Goal: Complete application form

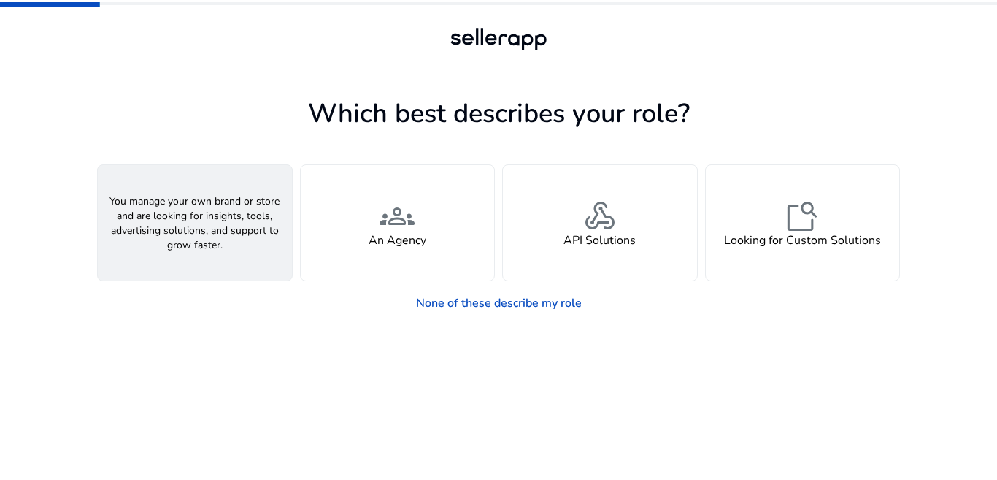
click at [223, 236] on div "person A Seller" at bounding box center [195, 222] width 194 height 115
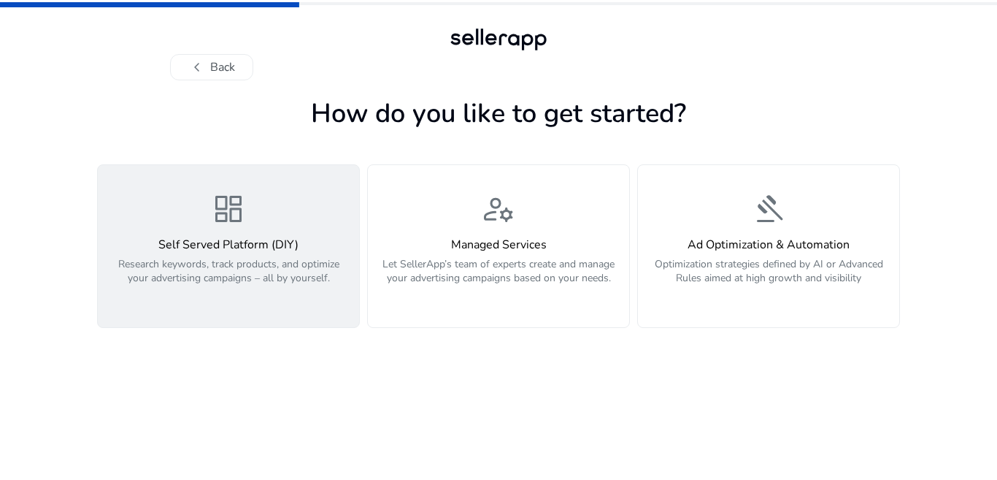
click at [280, 257] on p "Research keywords, track products, and optimize your advertising campaigns – al…" at bounding box center [229, 279] width 244 height 44
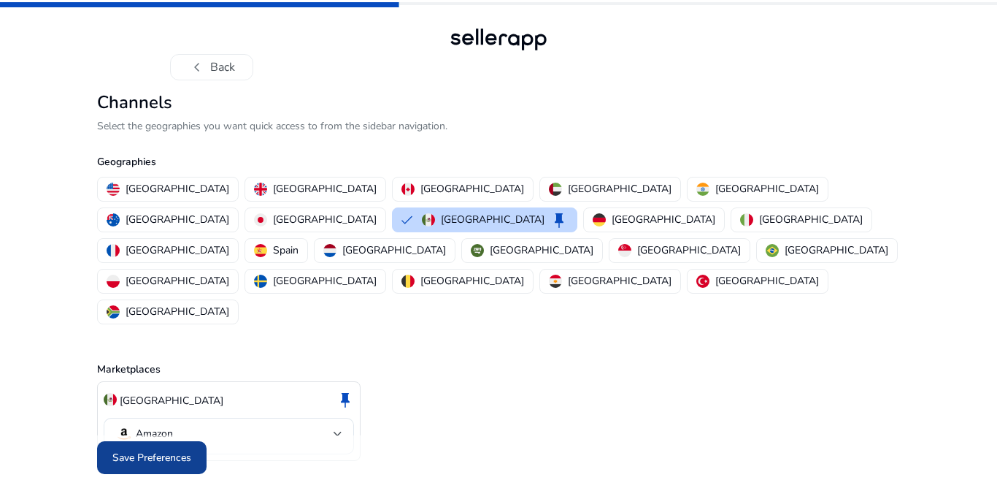
click at [156, 450] on span "Save Preferences" at bounding box center [151, 457] width 79 height 15
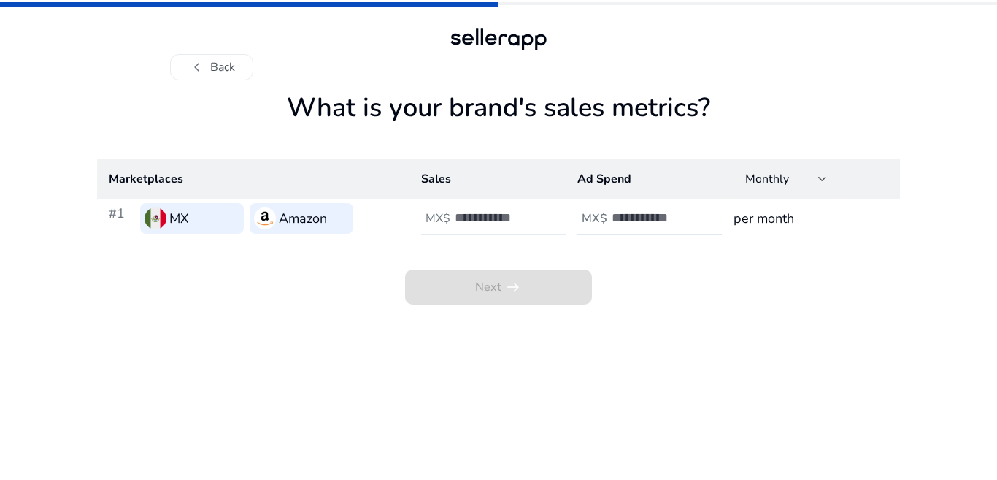
click at [519, 217] on input "number" at bounding box center [504, 218] width 99 height 16
click at [387, 186] on th "Marketplaces" at bounding box center [253, 178] width 313 height 41
click at [509, 185] on th "Sales" at bounding box center [488, 178] width 156 height 41
click at [553, 218] on div at bounding box center [520, 218] width 131 height 32
click at [551, 218] on input "**" at bounding box center [504, 218] width 99 height 16
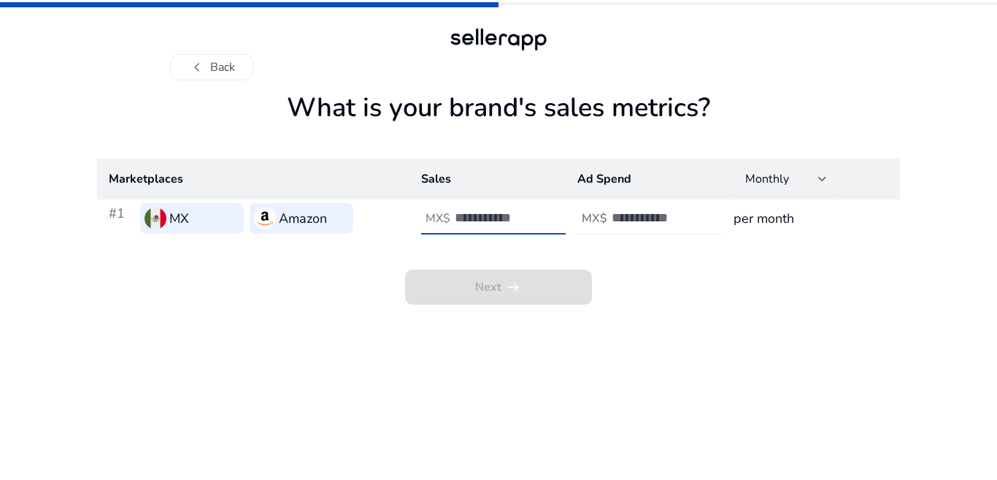
click at [548, 213] on input "*" at bounding box center [504, 218] width 99 height 16
type input "*"
click at [548, 218] on input "*" at bounding box center [504, 218] width 99 height 16
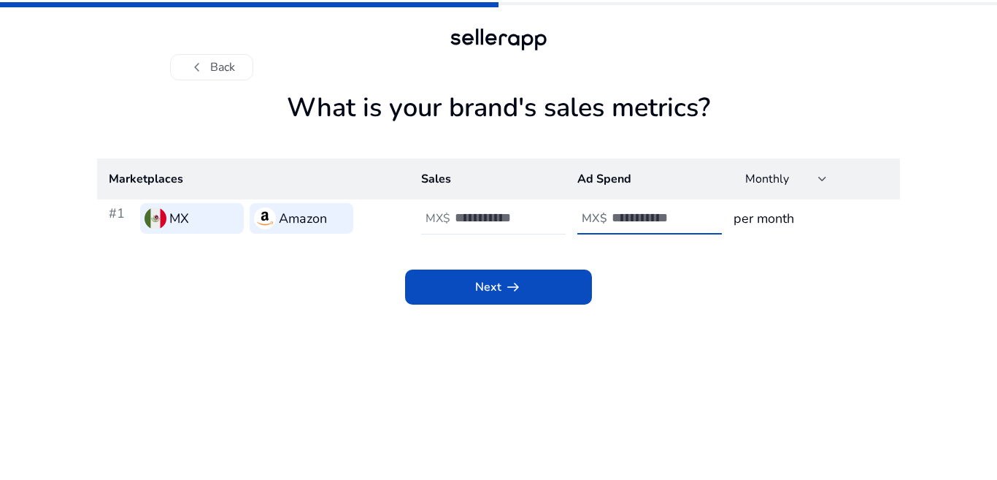
click at [705, 214] on input "*" at bounding box center [661, 218] width 99 height 16
type input "*"
click at [706, 220] on input "*" at bounding box center [661, 218] width 99 height 16
click at [506, 217] on input "*" at bounding box center [504, 218] width 99 height 16
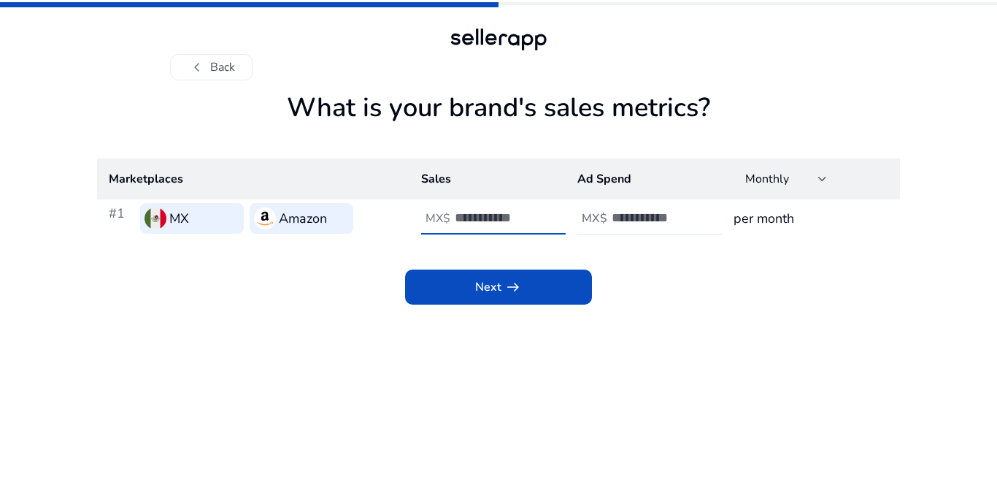
click at [506, 217] on input "*" at bounding box center [504, 218] width 99 height 16
click at [792, 216] on h3 "per month" at bounding box center [811, 218] width 155 height 20
click at [654, 215] on input "*" at bounding box center [661, 218] width 99 height 16
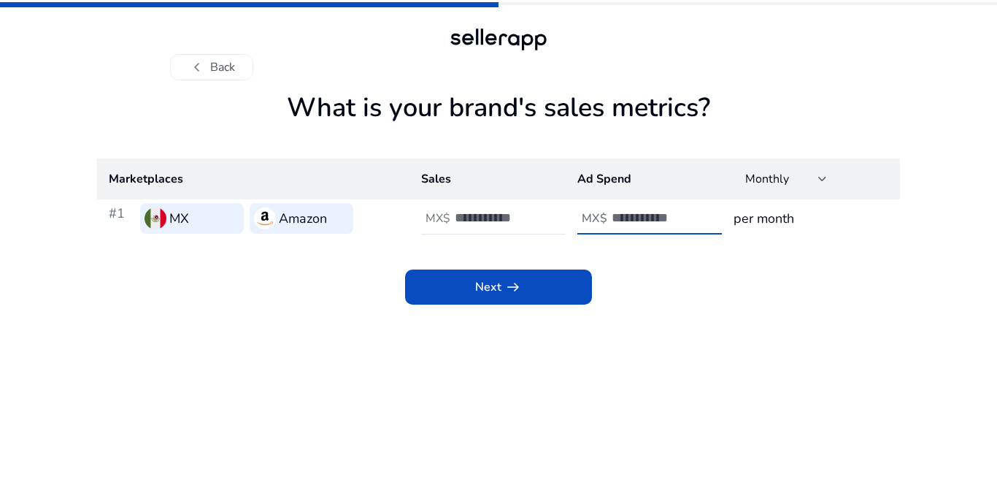
click at [654, 215] on input "*" at bounding box center [661, 218] width 99 height 16
type input "***"
click at [499, 221] on input "*" at bounding box center [504, 218] width 99 height 16
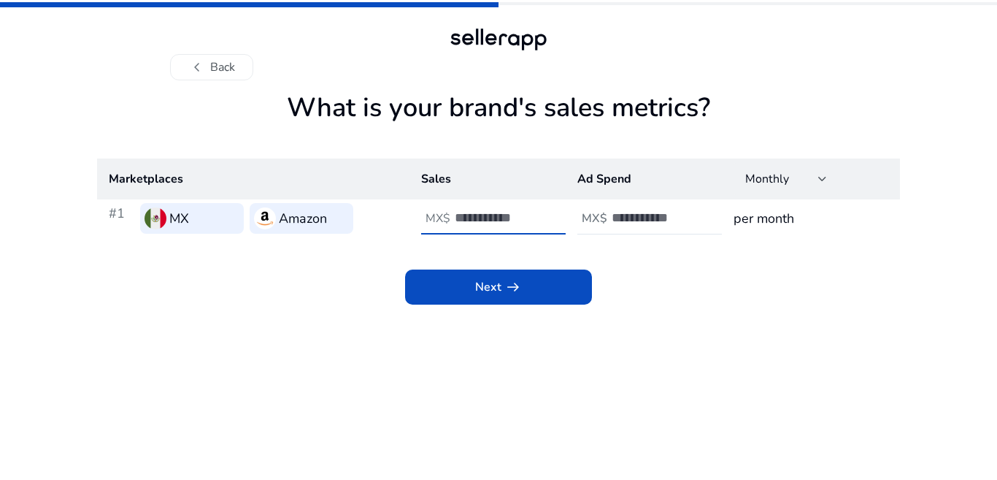
click at [499, 221] on input "*" at bounding box center [504, 218] width 99 height 16
type input "***"
